Goal: Find contact information

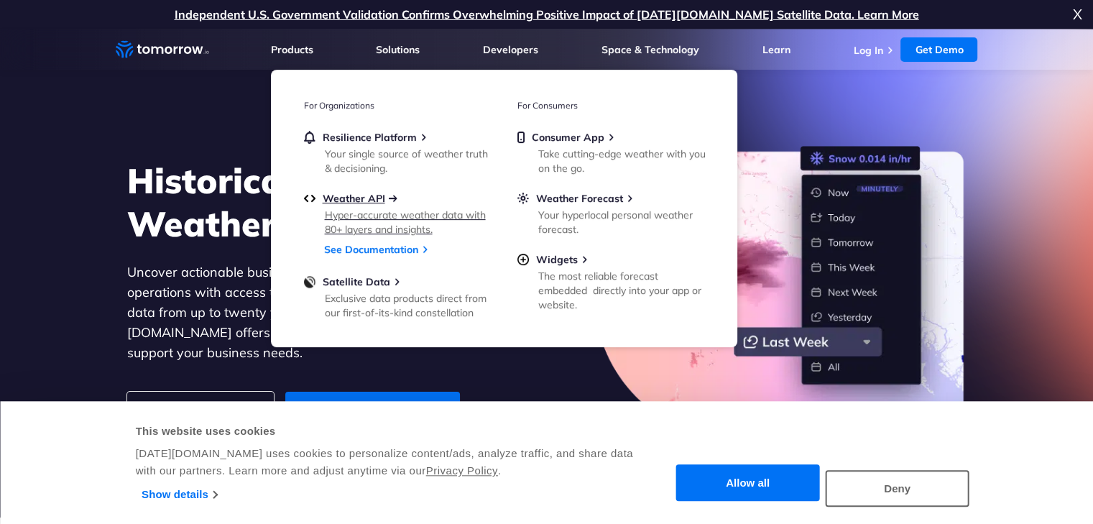
click at [353, 197] on span "Weather API" at bounding box center [354, 198] width 63 height 13
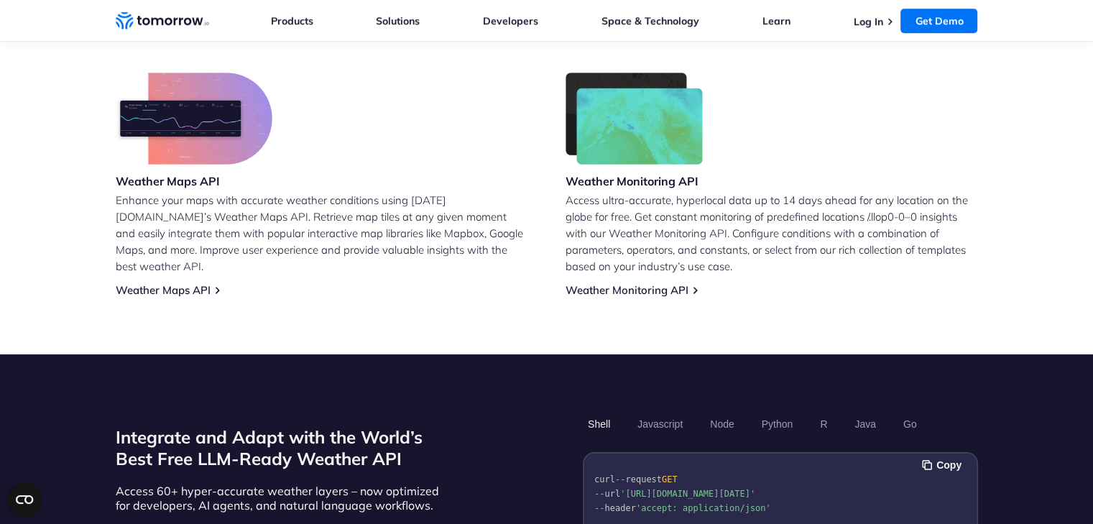
scroll to position [1149, 0]
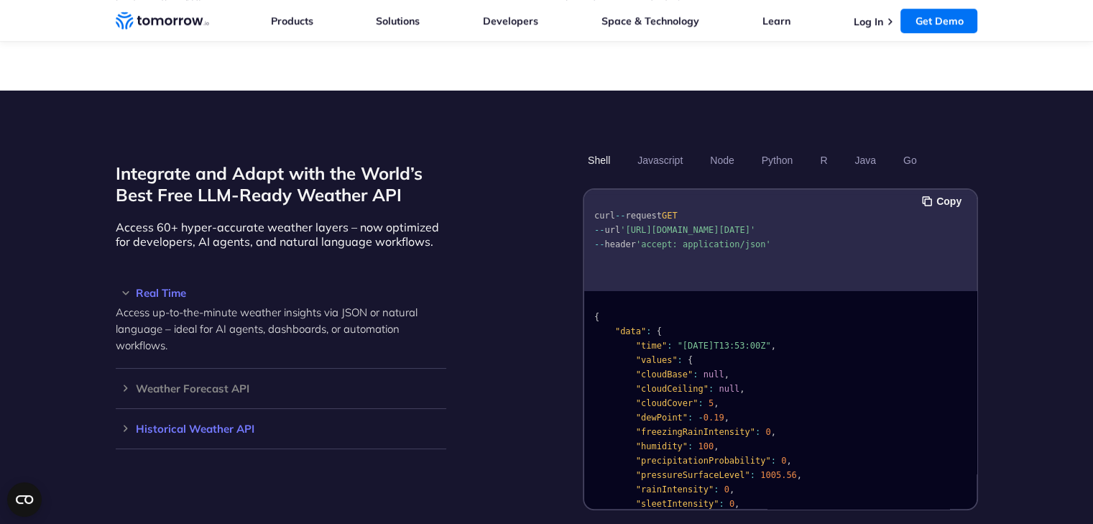
click at [214, 423] on h3 "Historical Weather API" at bounding box center [281, 428] width 330 height 11
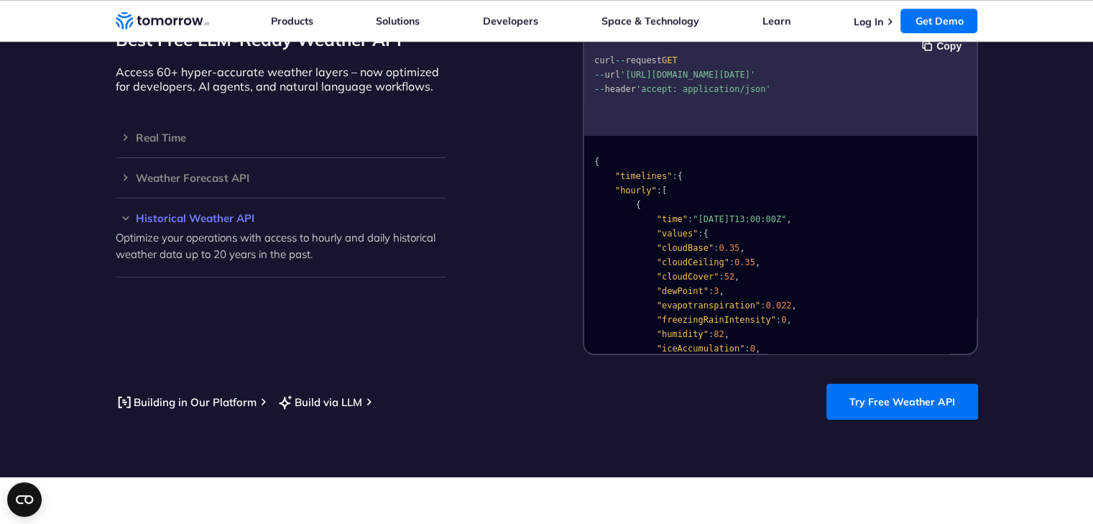
scroll to position [1221, 0]
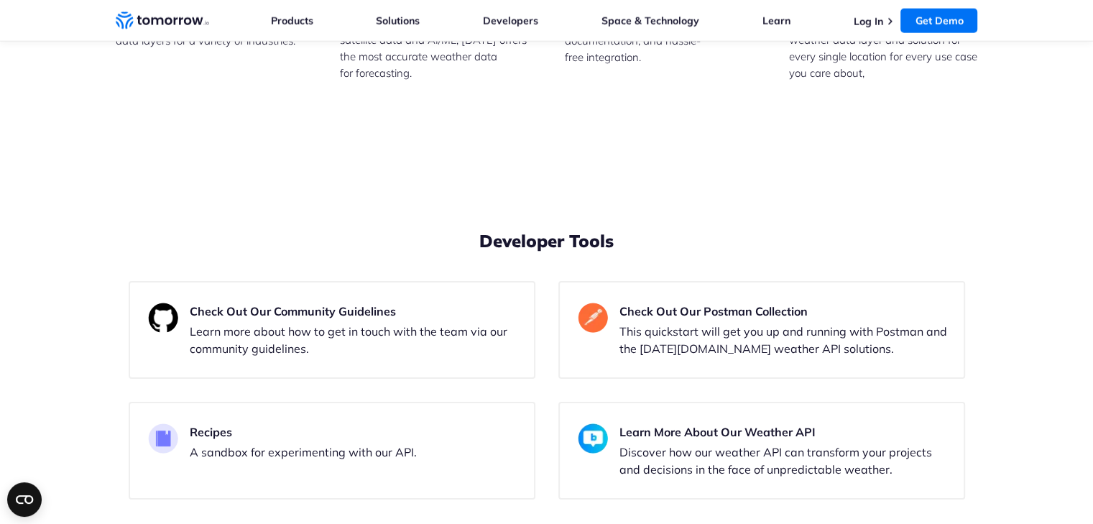
drag, startPoint x: 578, startPoint y: 348, endPoint x: 595, endPoint y: 515, distance: 167.5
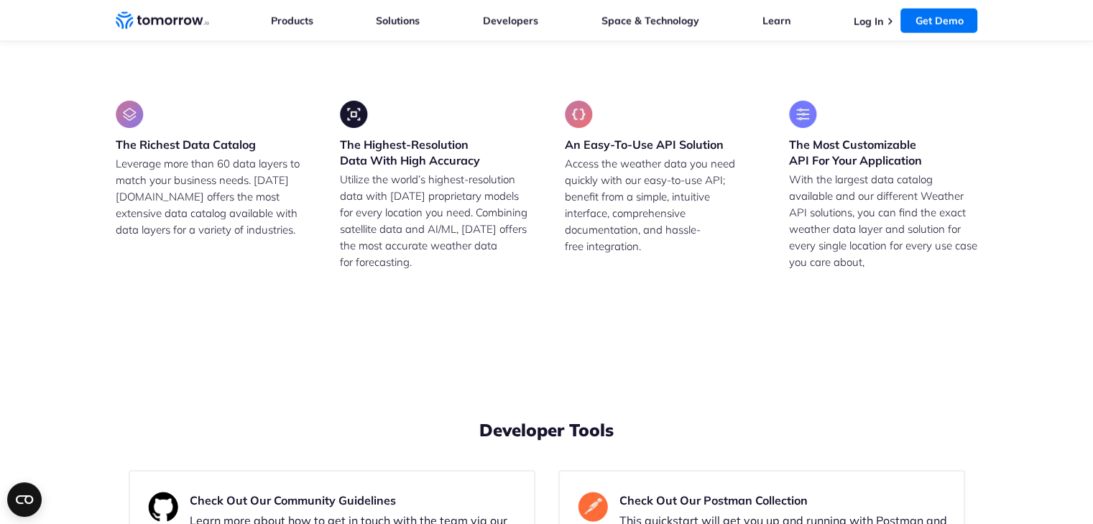
scroll to position [3283, 0]
